Goal: Task Accomplishment & Management: Use online tool/utility

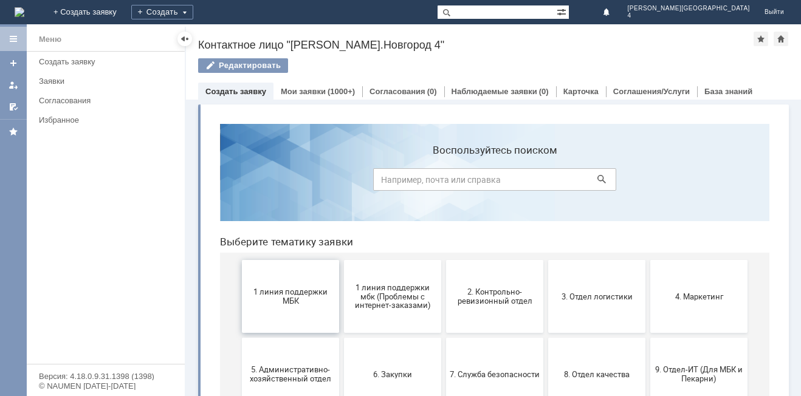
click at [291, 295] on span "1 линия поддержки МБК" at bounding box center [291, 296] width 90 height 18
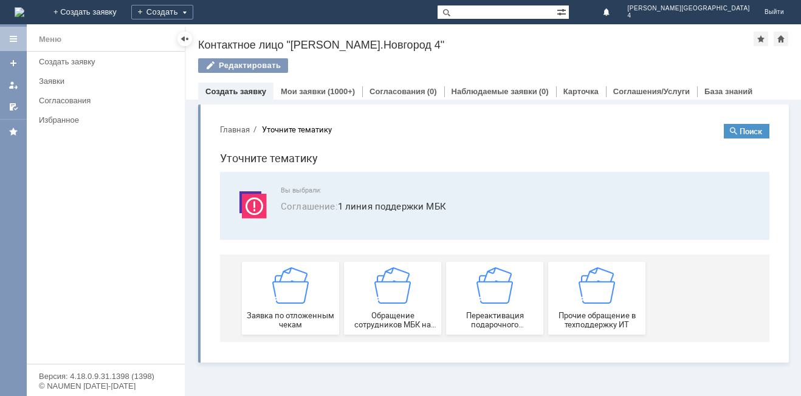
click at [291, 295] on img at bounding box center [290, 285] width 36 height 36
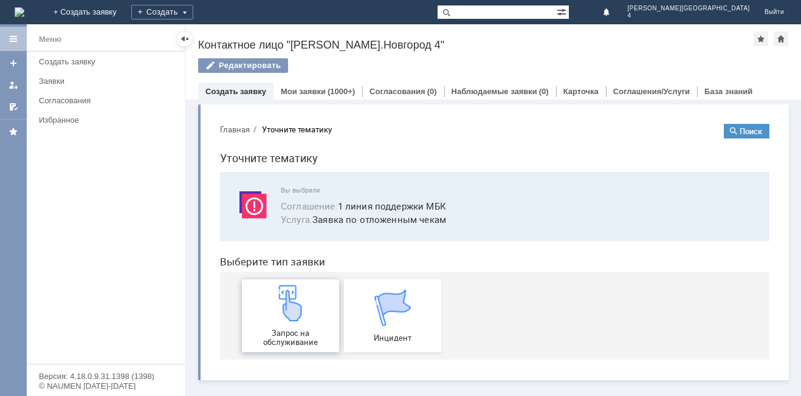
click at [289, 302] on img at bounding box center [290, 303] width 36 height 36
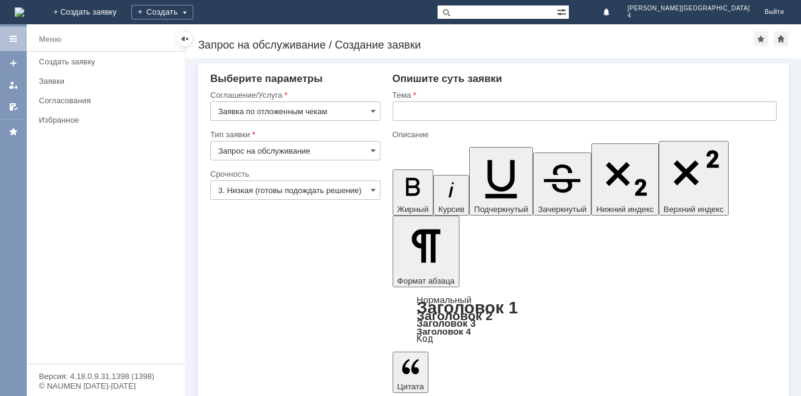
drag, startPoint x: 405, startPoint y: 283, endPoint x: 400, endPoint y: 278, distance: 6.5
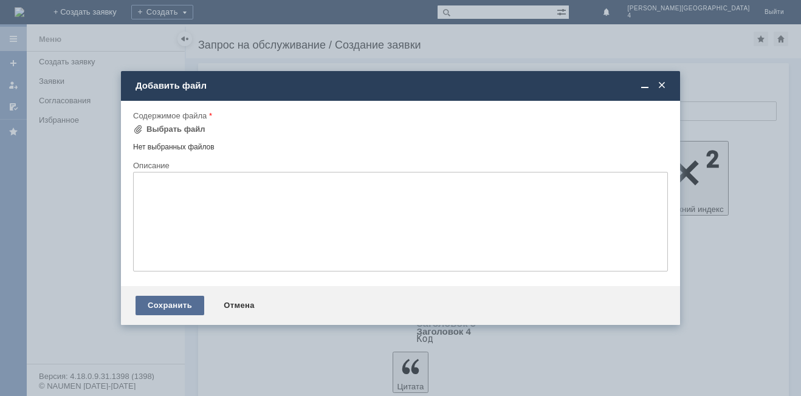
click at [165, 304] on div "Сохранить" at bounding box center [170, 305] width 69 height 19
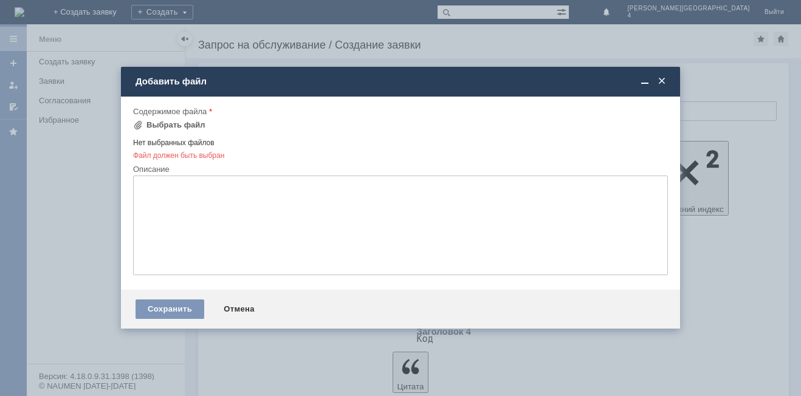
click at [661, 78] on span at bounding box center [662, 81] width 12 height 11
